Goal: Download file/media

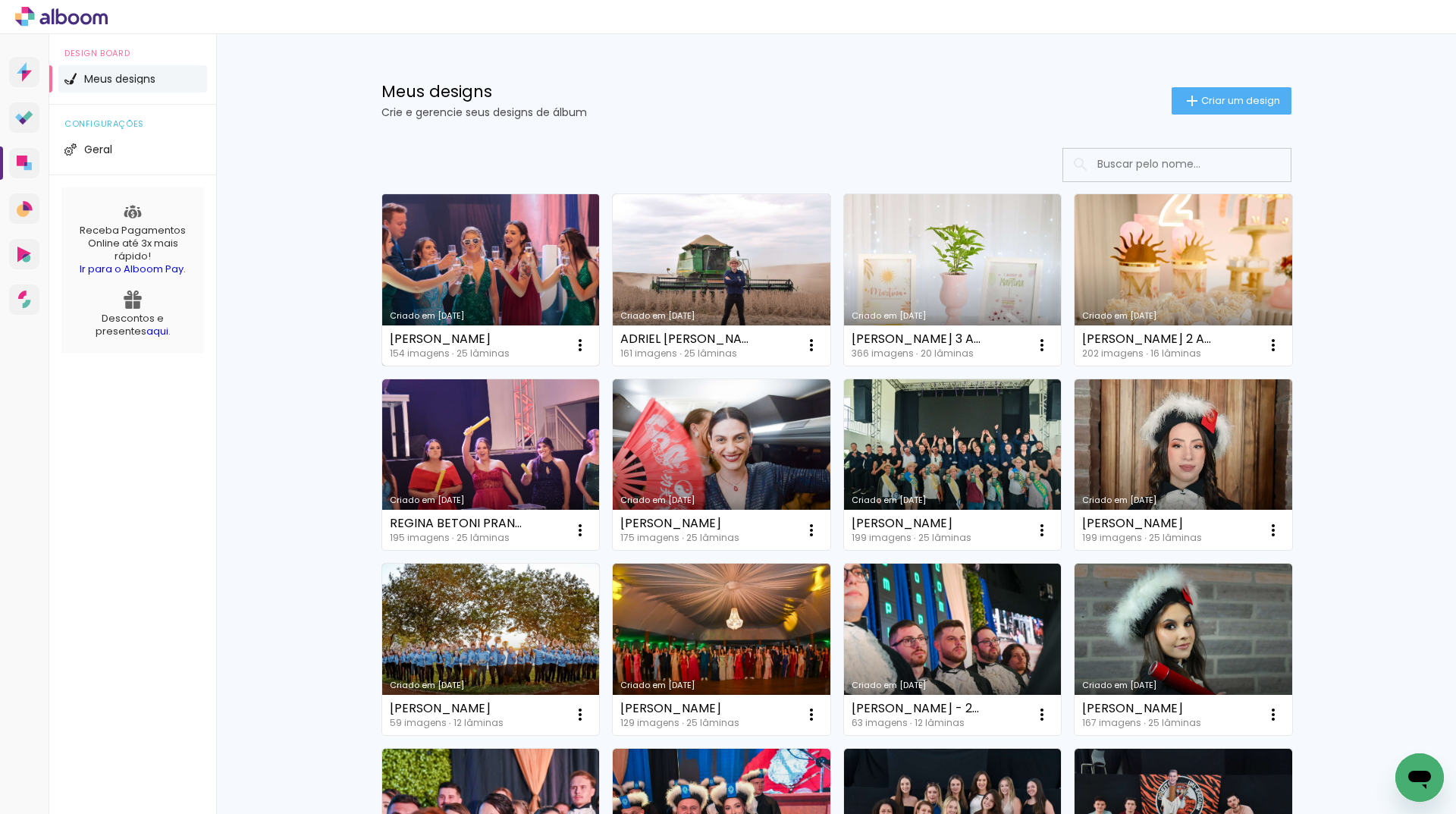
click at [423, 283] on link "Criado em [DATE]" at bounding box center [491, 280] width 218 height 172
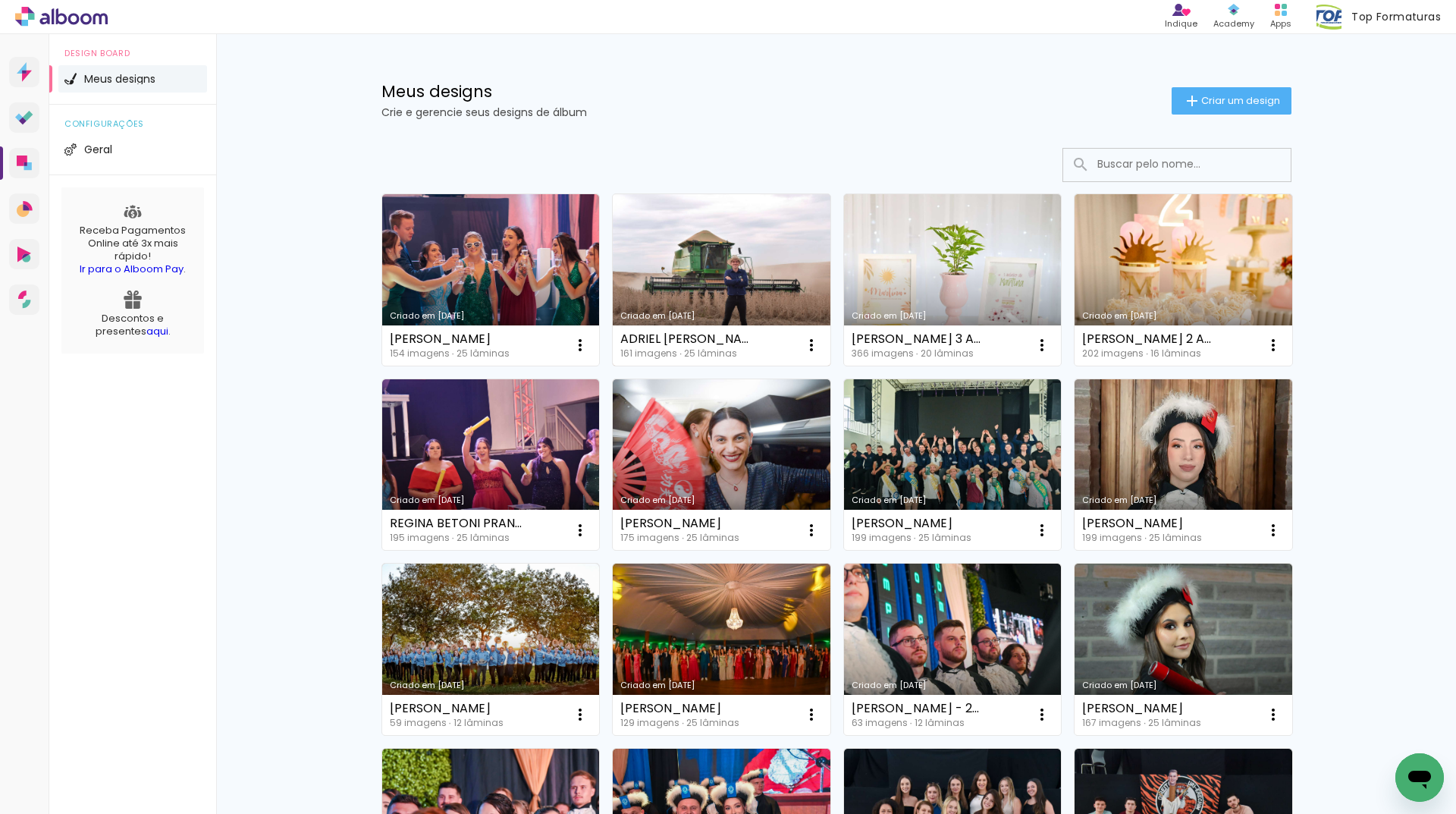
click at [684, 234] on link "Criado em [DATE]" at bounding box center [721, 280] width 218 height 172
